Goal: Task Accomplishment & Management: Use online tool/utility

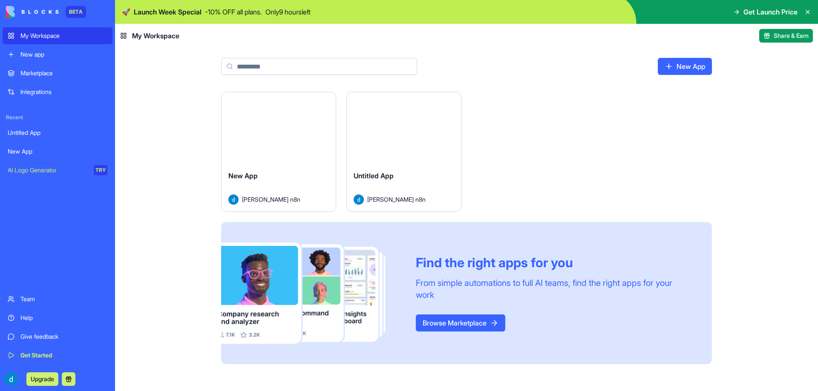
click at [26, 167] on div "AI Logo Generator" at bounding box center [48, 170] width 80 height 9
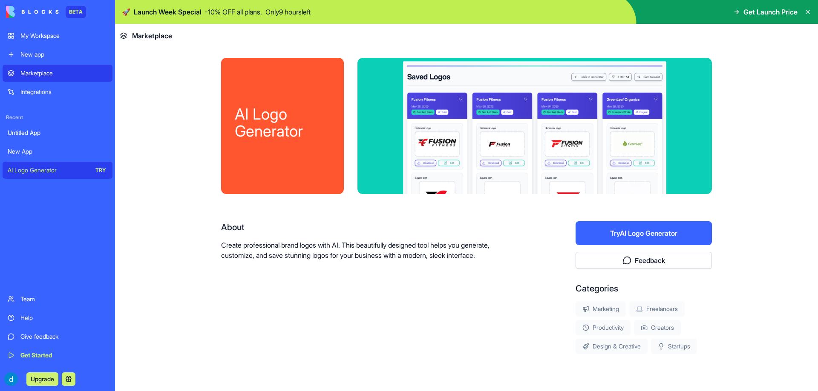
click at [6, 220] on div "Marketplace Integrations Recent Untitled App New App AI Logo Generator TRY" at bounding box center [58, 177] width 110 height 224
click at [25, 148] on div "New App" at bounding box center [58, 151] width 100 height 9
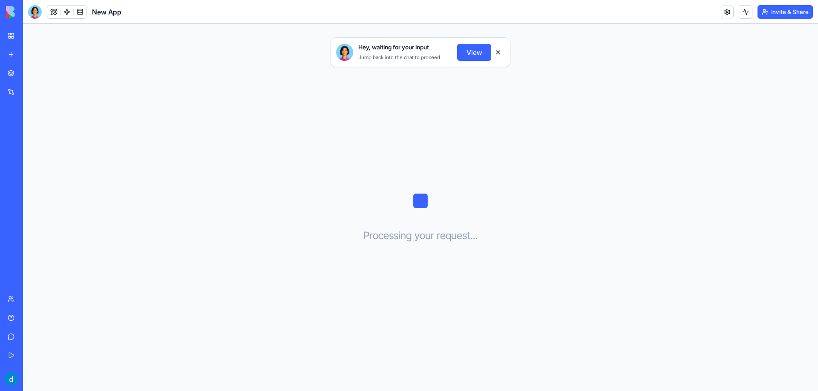
click at [478, 49] on button "View" at bounding box center [474, 52] width 34 height 17
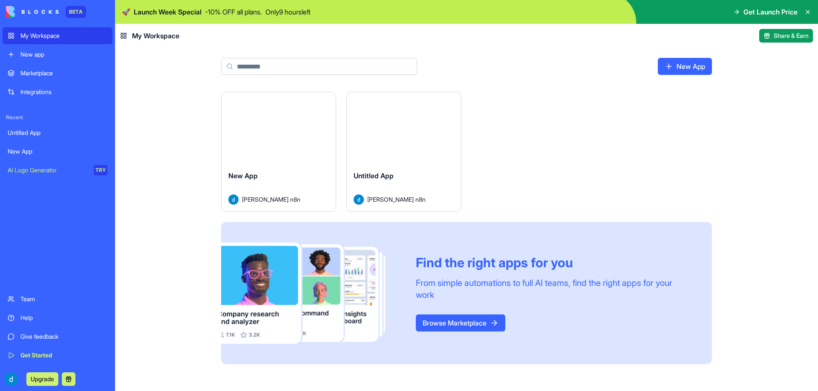
click at [810, 12] on icon at bounding box center [807, 12] width 7 height 7
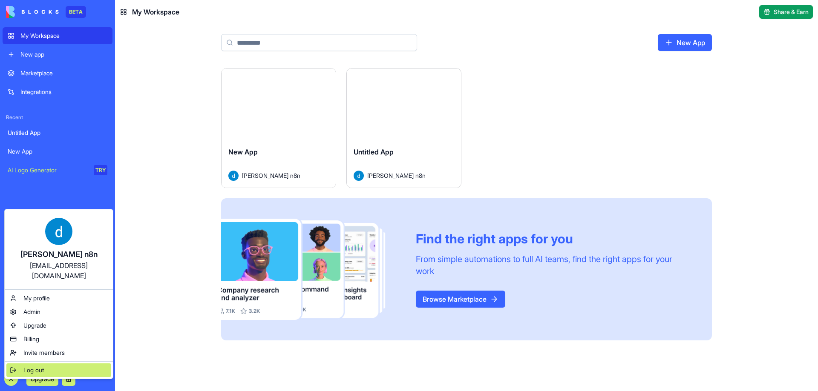
click at [18, 364] on div "Log out" at bounding box center [58, 371] width 105 height 14
